Goal: Task Accomplishment & Management: Use online tool/utility

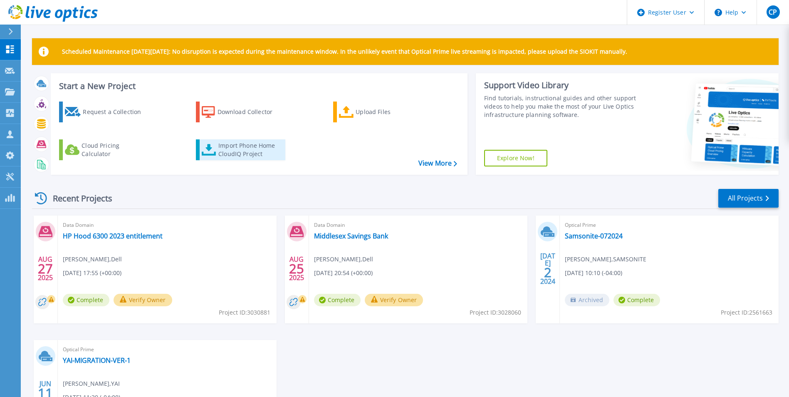
click at [255, 149] on div "Import Phone Home CloudIQ Project" at bounding box center [250, 149] width 65 height 17
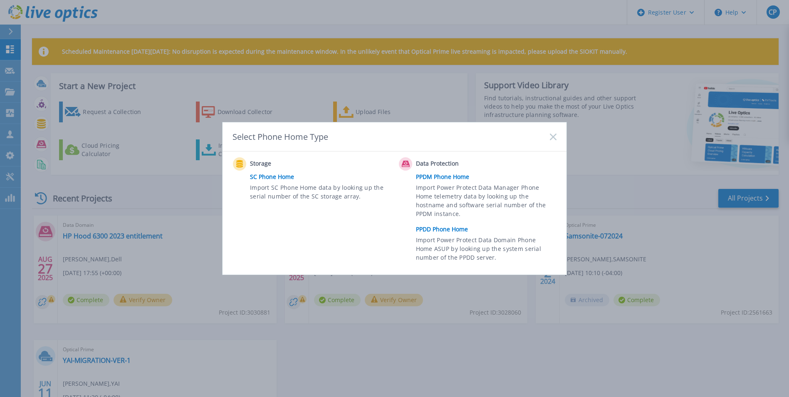
click at [436, 227] on link "PPDD Phone Home" at bounding box center [488, 229] width 145 height 12
